Goal: Task Accomplishment & Management: Use online tool/utility

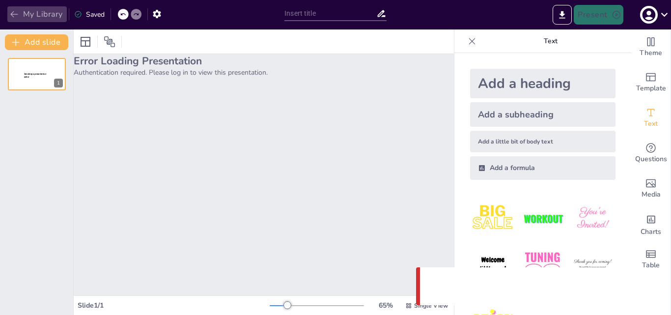
click at [16, 13] on icon "button" at bounding box center [14, 14] width 10 height 10
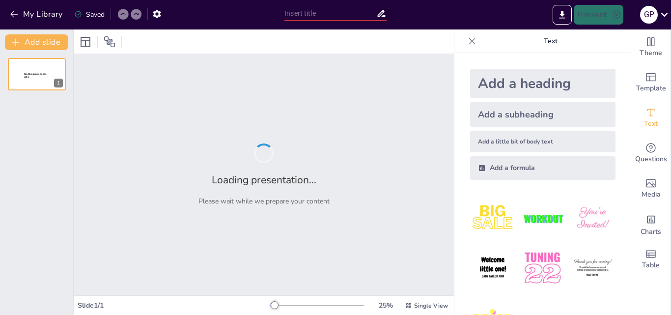
type input "Representación de Género en el Deporte: Historia y Perspectivas Futuras"
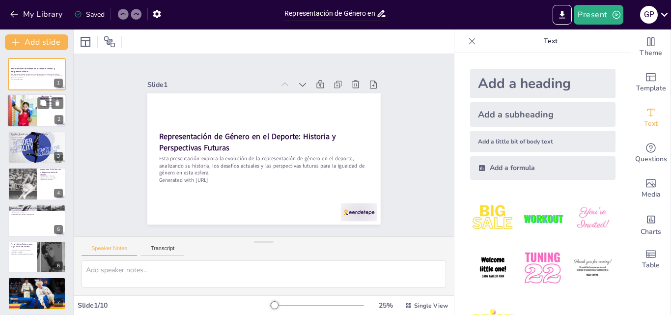
click at [24, 107] on div at bounding box center [22, 110] width 50 height 33
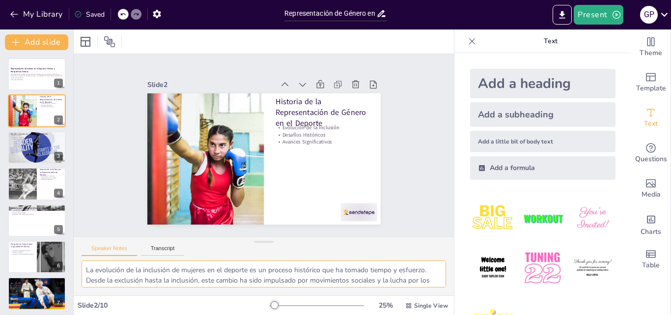
click at [370, 269] on textarea "La evolución de la inclusión de mujeres en el deporte es un proceso histórico q…" at bounding box center [264, 273] width 365 height 27
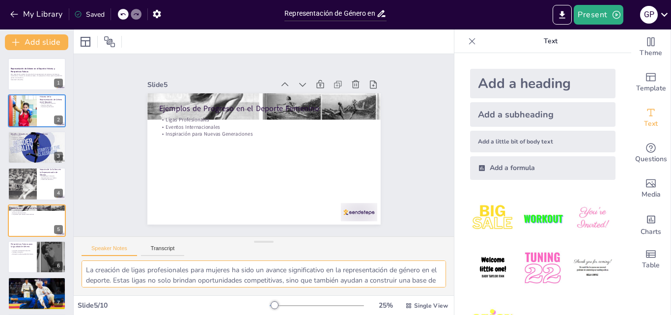
type textarea "La evolución de la inclusión de mujeres en el deporte es un proceso histórico q…"
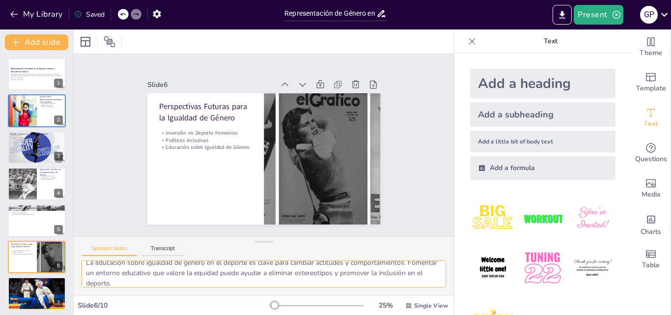
scroll to position [75, 0]
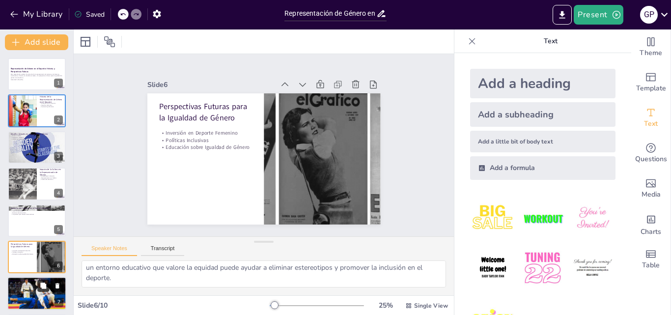
click at [46, 289] on icon at bounding box center [43, 286] width 7 height 7
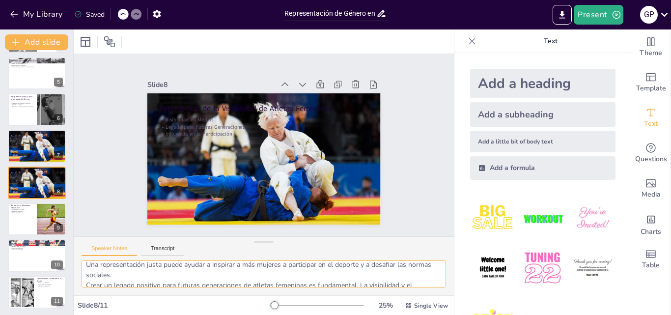
scroll to position [0, 0]
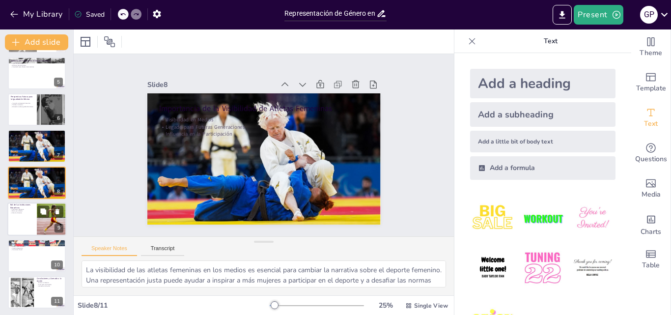
click at [31, 228] on div at bounding box center [36, 218] width 59 height 33
type textarea "Implementar programas de apoyo para atletas femeninas en instituciones educativ…"
